Goal: Task Accomplishment & Management: Manage account settings

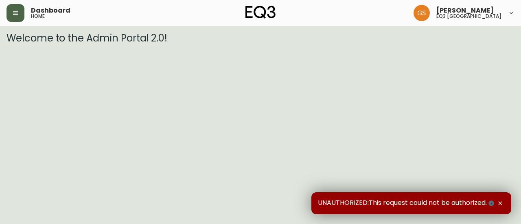
click at [20, 20] on button "button" at bounding box center [16, 13] width 18 height 18
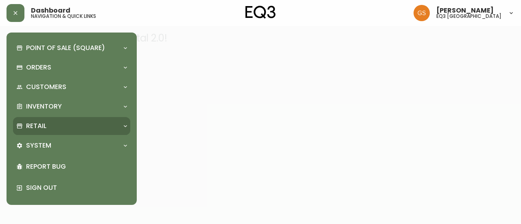
click at [70, 129] on div "Retail" at bounding box center [67, 126] width 103 height 9
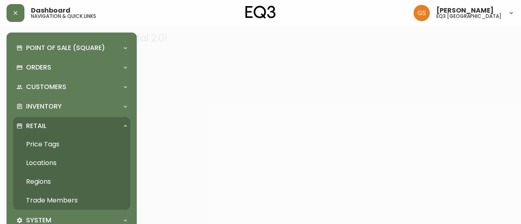
click at [54, 202] on link "Trade Members" at bounding box center [71, 200] width 117 height 19
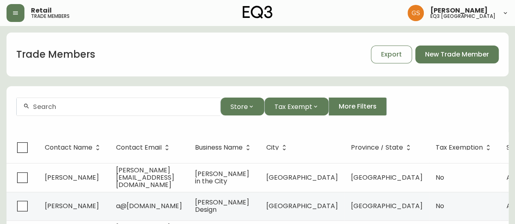
click at [161, 110] on div at bounding box center [119, 107] width 204 height 18
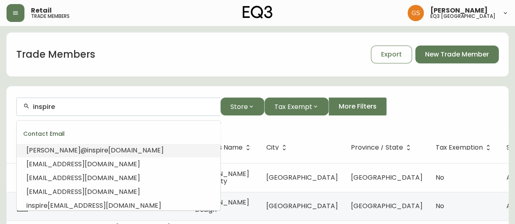
scroll to position [93, 0]
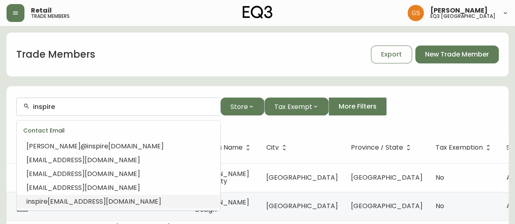
click at [139, 195] on li "inspire [EMAIL_ADDRESS][DOMAIN_NAME]" at bounding box center [119, 202] width 204 height 14
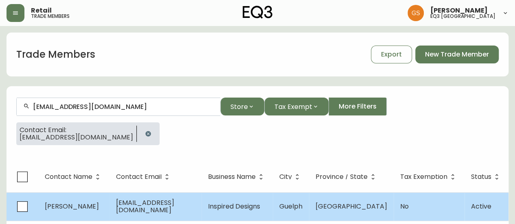
type input "[EMAIL_ADDRESS][DOMAIN_NAME]"
click at [72, 204] on span "[PERSON_NAME]" at bounding box center [72, 206] width 54 height 9
select select "ON"
select select "CA"
select select "CA_EN"
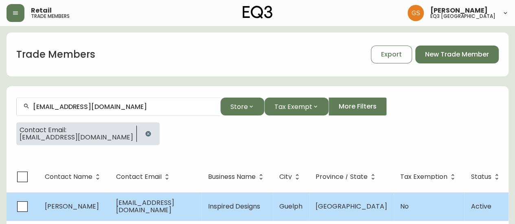
select select "Other"
select select "Interior Designer"
select select "false"
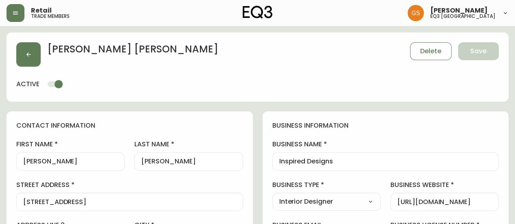
type input "EQ3 [GEOGRAPHIC_DATA] - [PERSON_NAME]"
select select "cjw10z96s008u6gs0ccm7hd19"
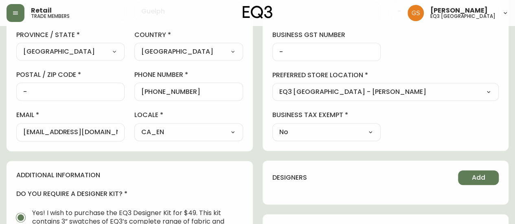
scroll to position [244, 0]
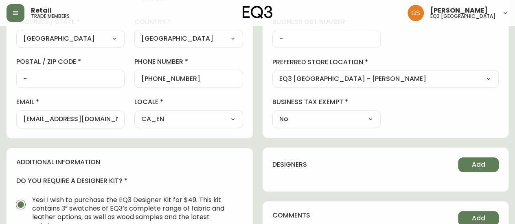
drag, startPoint x: 22, startPoint y: 119, endPoint x: 43, endPoint y: 118, distance: 21.6
click at [43, 118] on div "[EMAIL_ADDRESS][DOMAIN_NAME]" at bounding box center [70, 119] width 108 height 18
drag, startPoint x: 119, startPoint y: 117, endPoint x: 112, endPoint y: 117, distance: 7.7
click at [112, 117] on div "[EMAIL_ADDRESS][DOMAIN_NAME]" at bounding box center [70, 119] width 108 height 18
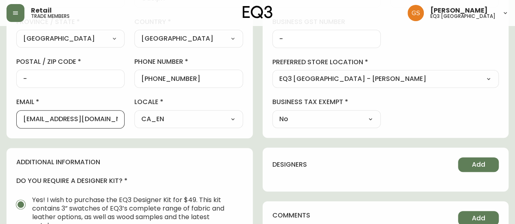
drag, startPoint x: 116, startPoint y: 118, endPoint x: 7, endPoint y: 119, distance: 108.3
click at [7, 119] on div "contact information first name [PERSON_NAME] last name [PERSON_NAME][GEOGRAPHIC…" at bounding box center [130, 2] width 246 height 271
click at [240, 134] on div "contact information first name [PERSON_NAME] last name [PERSON_NAME][GEOGRAPHIC…" at bounding box center [130, 2] width 246 height 271
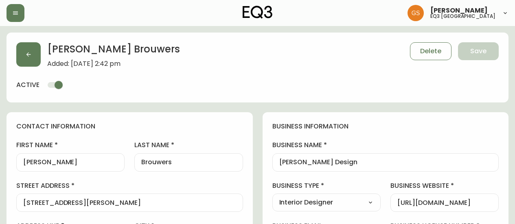
select select "ON"
select select "CA"
select select "CA_EN"
select select "Other"
select select "Interior Designer"
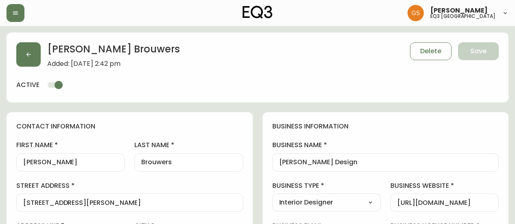
select select "cjw10z96r007p6gs0hn5531do"
select select "false"
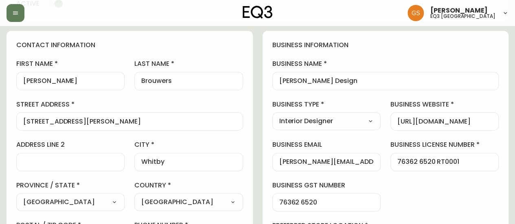
scroll to position [204, 0]
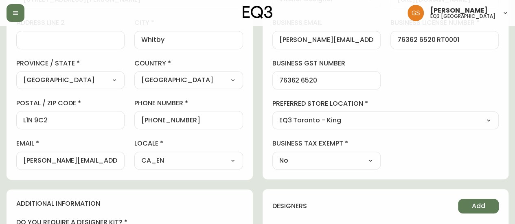
drag, startPoint x: 20, startPoint y: 158, endPoint x: 81, endPoint y: 160, distance: 60.3
click at [82, 160] on div "[PERSON_NAME][EMAIL_ADDRESS][DOMAIN_NAME]" at bounding box center [70, 161] width 108 height 18
drag, startPoint x: 118, startPoint y: 160, endPoint x: 43, endPoint y: 158, distance: 74.9
click at [43, 158] on div "[PERSON_NAME][EMAIL_ADDRESS][DOMAIN_NAME]" at bounding box center [70, 161] width 108 height 18
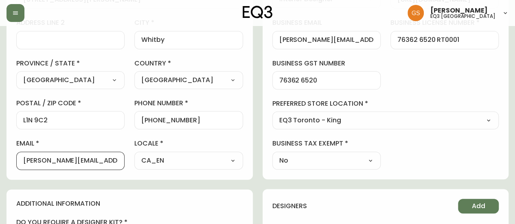
click at [25, 161] on input "[PERSON_NAME][EMAIL_ADDRESS][DOMAIN_NAME]" at bounding box center [70, 161] width 94 height 8
drag, startPoint x: 22, startPoint y: 159, endPoint x: 71, endPoint y: 165, distance: 49.2
click at [81, 164] on div "[PERSON_NAME][EMAIL_ADDRESS][DOMAIN_NAME]" at bounding box center [70, 161] width 108 height 18
click at [32, 161] on input "[PERSON_NAME][EMAIL_ADDRESS][DOMAIN_NAME]" at bounding box center [70, 161] width 94 height 8
drag, startPoint x: 21, startPoint y: 158, endPoint x: 40, endPoint y: 163, distance: 19.3
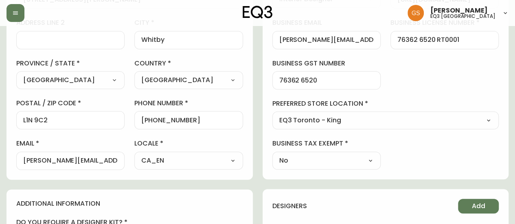
click at [50, 163] on div "[PERSON_NAME][EMAIL_ADDRESS][DOMAIN_NAME]" at bounding box center [70, 161] width 108 height 18
drag, startPoint x: 21, startPoint y: 158, endPoint x: 47, endPoint y: 161, distance: 26.3
click at [47, 161] on div "[PERSON_NAME][EMAIL_ADDRESS][DOMAIN_NAME]" at bounding box center [70, 161] width 108 height 18
click at [97, 162] on input "[PERSON_NAME][EMAIL_ADDRESS][DOMAIN_NAME]" at bounding box center [70, 161] width 94 height 8
drag, startPoint x: 121, startPoint y: 158, endPoint x: 85, endPoint y: 158, distance: 35.4
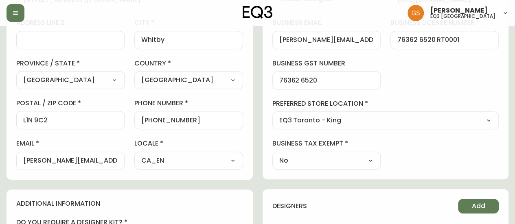
click at [85, 158] on div "[PERSON_NAME][EMAIL_ADDRESS][DOMAIN_NAME]" at bounding box center [70, 161] width 108 height 18
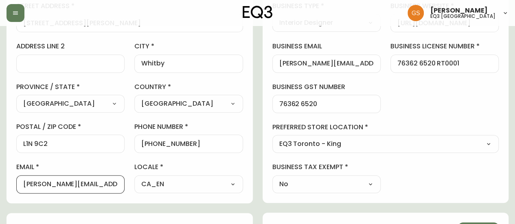
scroll to position [163, 0]
